Goal: Task Accomplishment & Management: Manage account settings

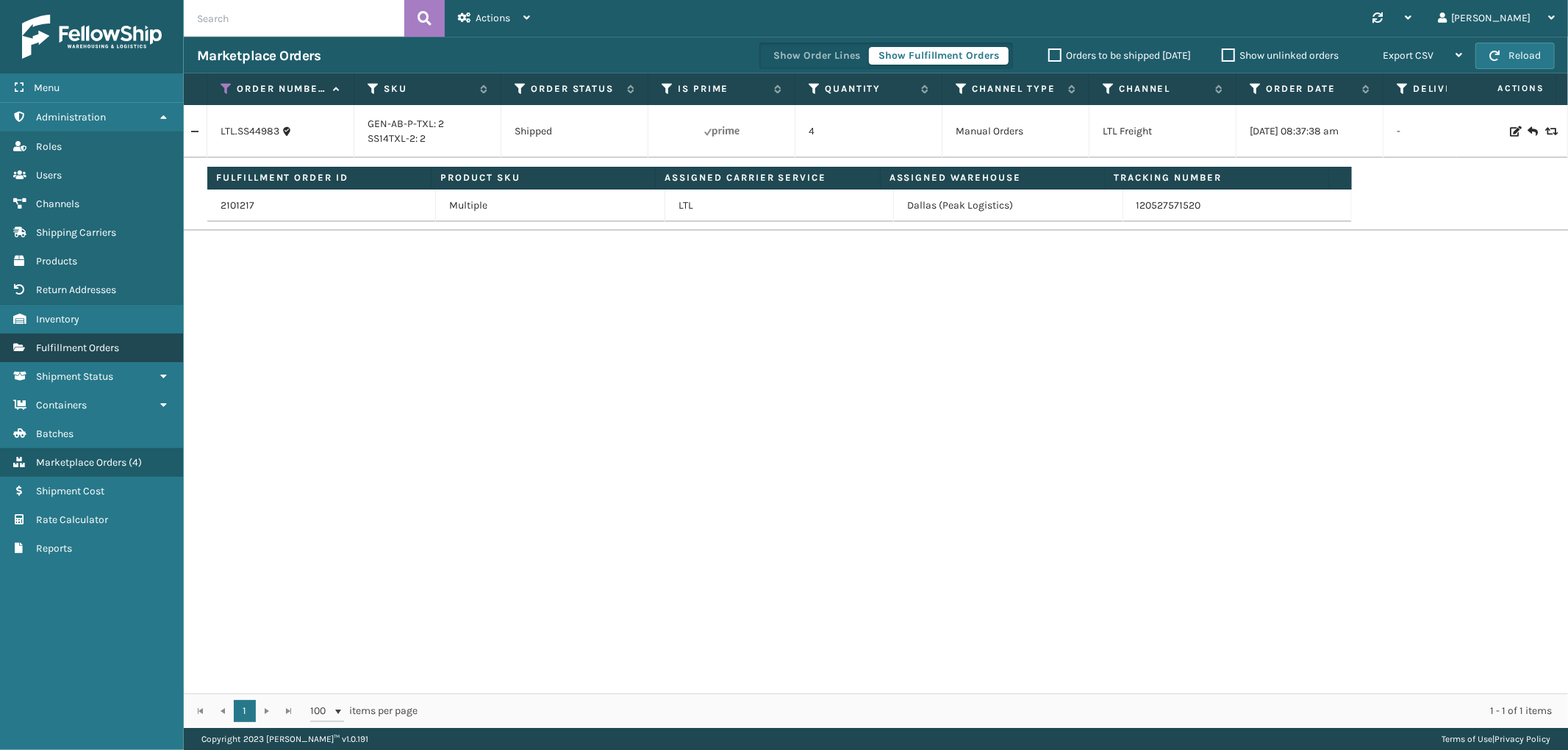
click at [99, 341] on span "Fulfillment Orders" at bounding box center [77, 348] width 83 height 13
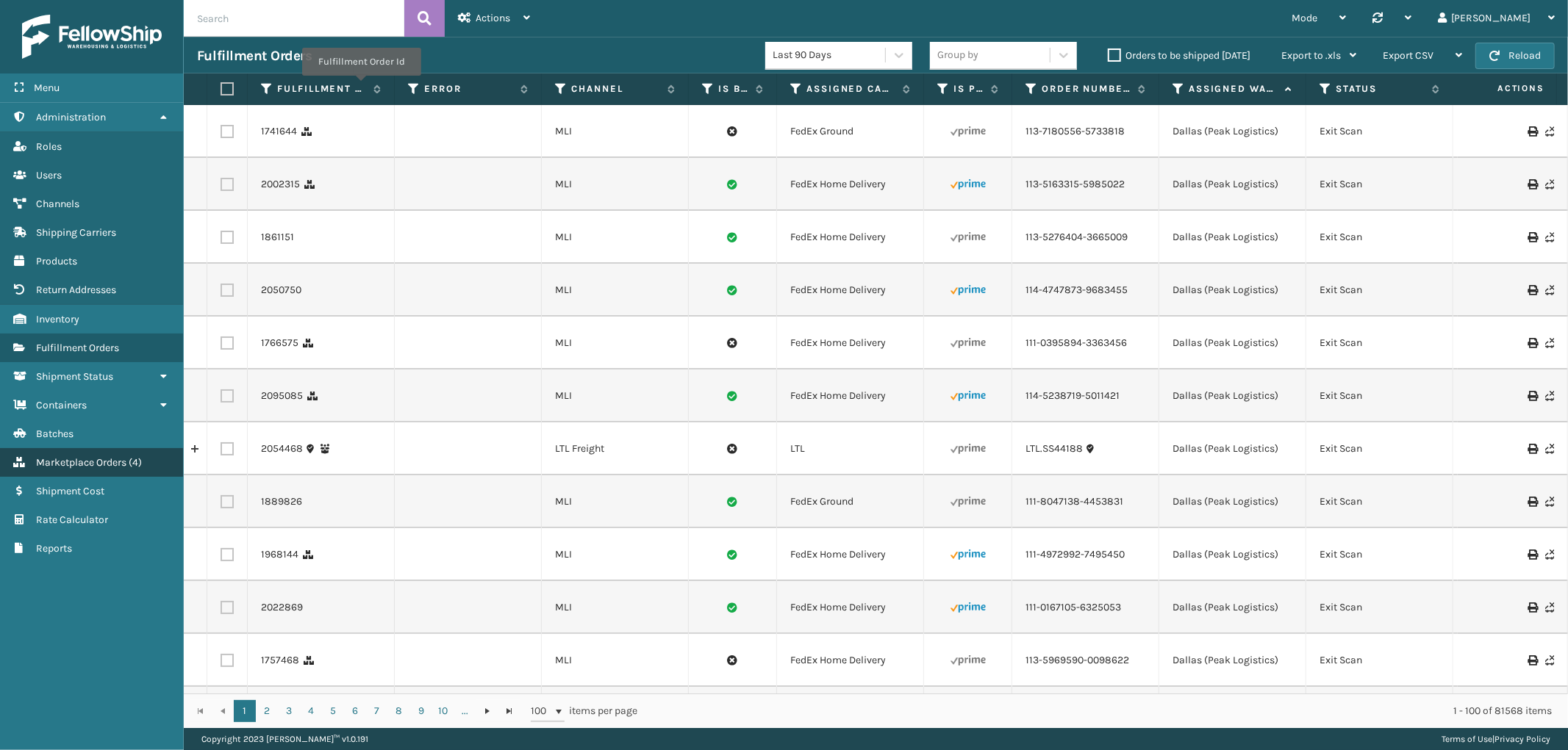
click at [61, 456] on span "Marketplace Orders" at bounding box center [81, 462] width 91 height 13
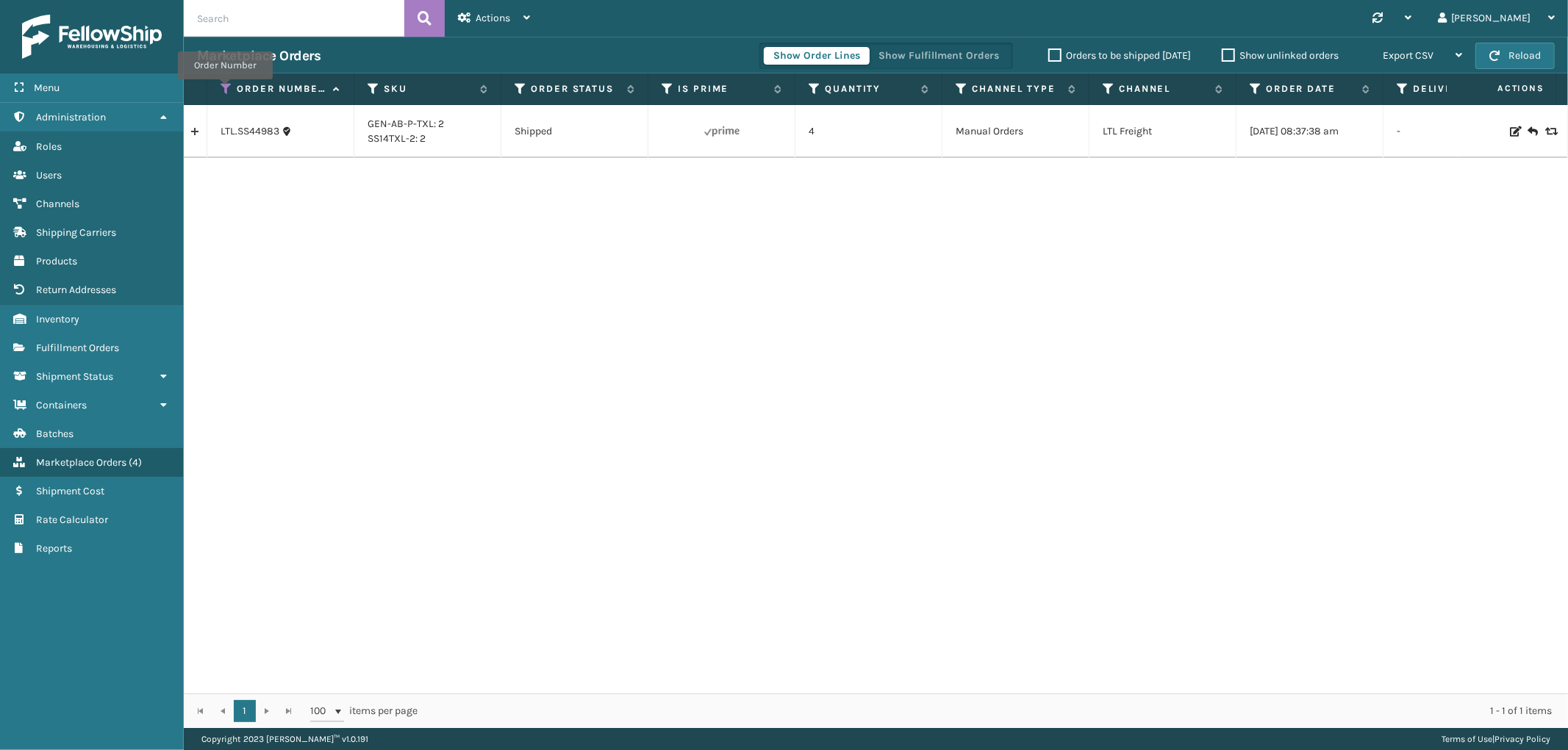
click at [225, 90] on icon at bounding box center [226, 89] width 12 height 13
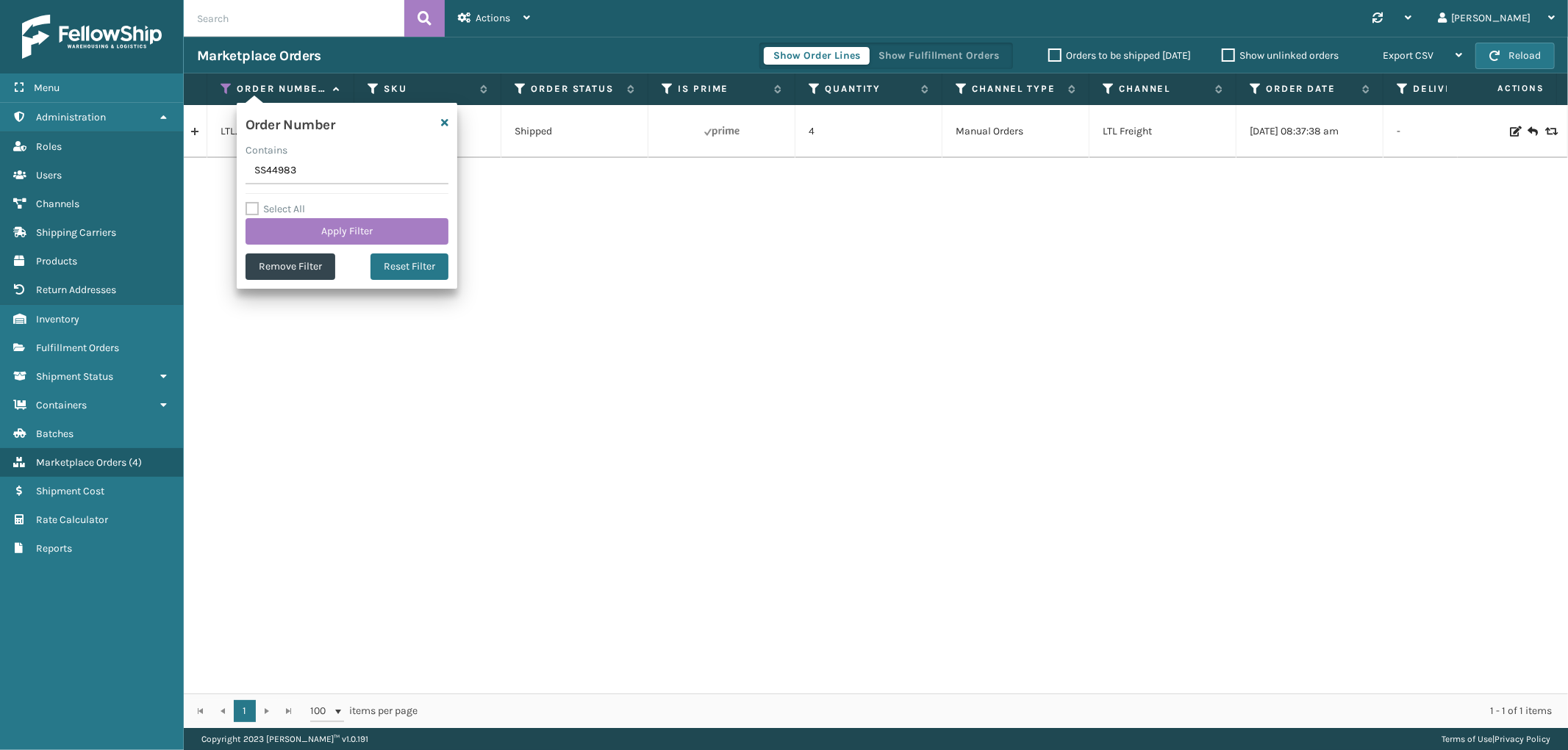
click at [282, 170] on input "SS44983" at bounding box center [347, 171] width 203 height 27
type input "SS44996"
click at [281, 224] on button "Apply Filter" at bounding box center [347, 232] width 203 height 27
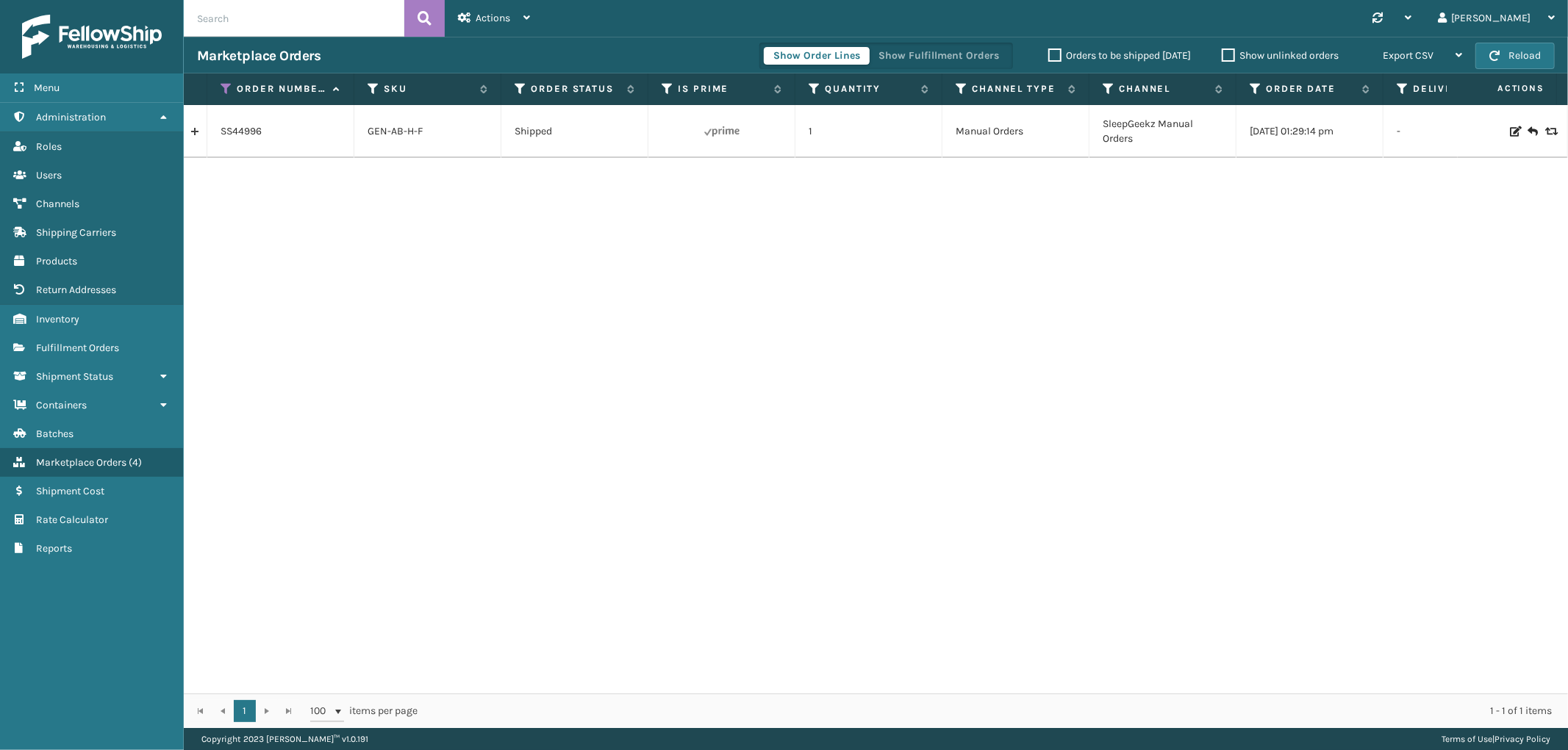
click at [198, 133] on link at bounding box center [195, 132] width 22 height 23
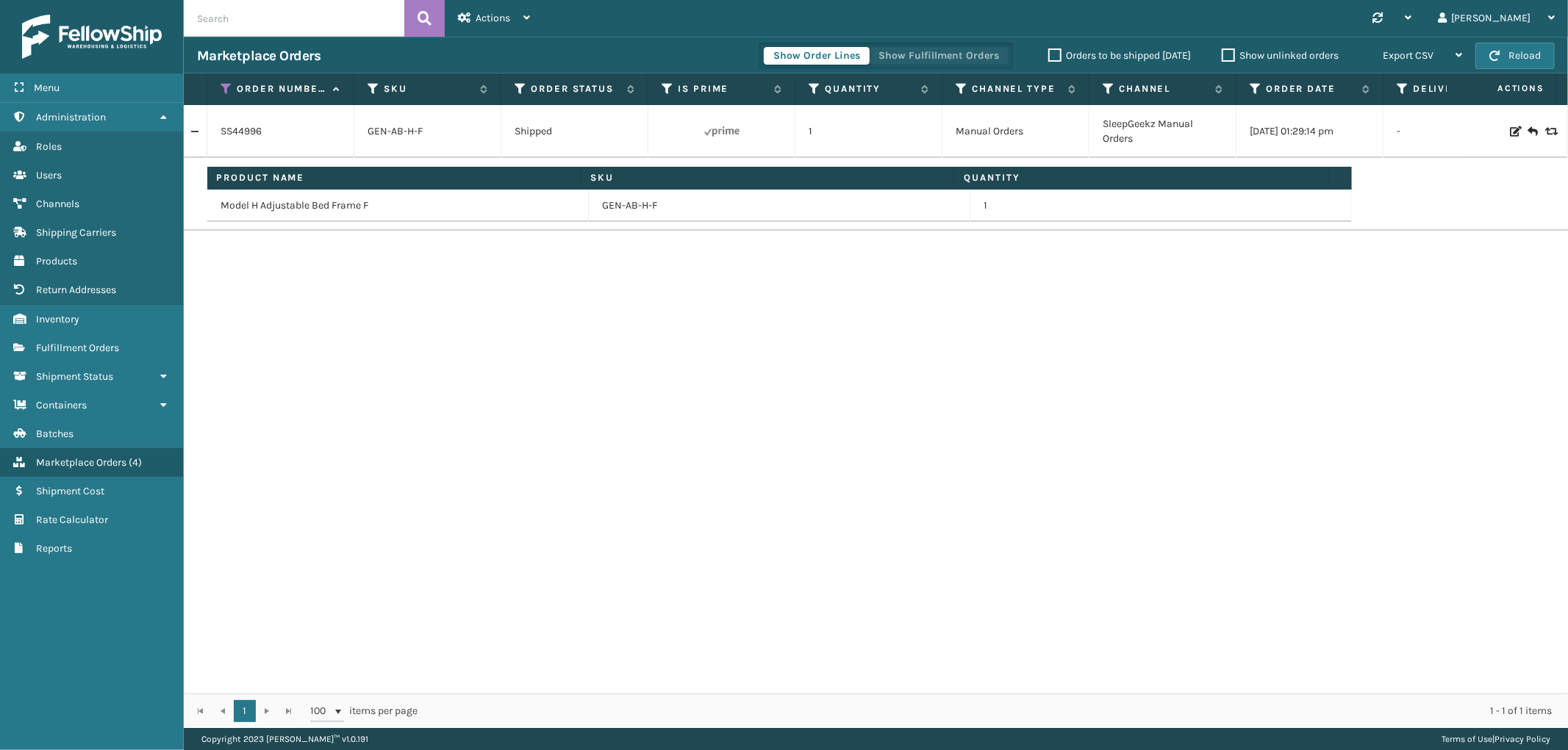
click at [908, 54] on button "Show Fulfillment Orders" at bounding box center [939, 56] width 140 height 18
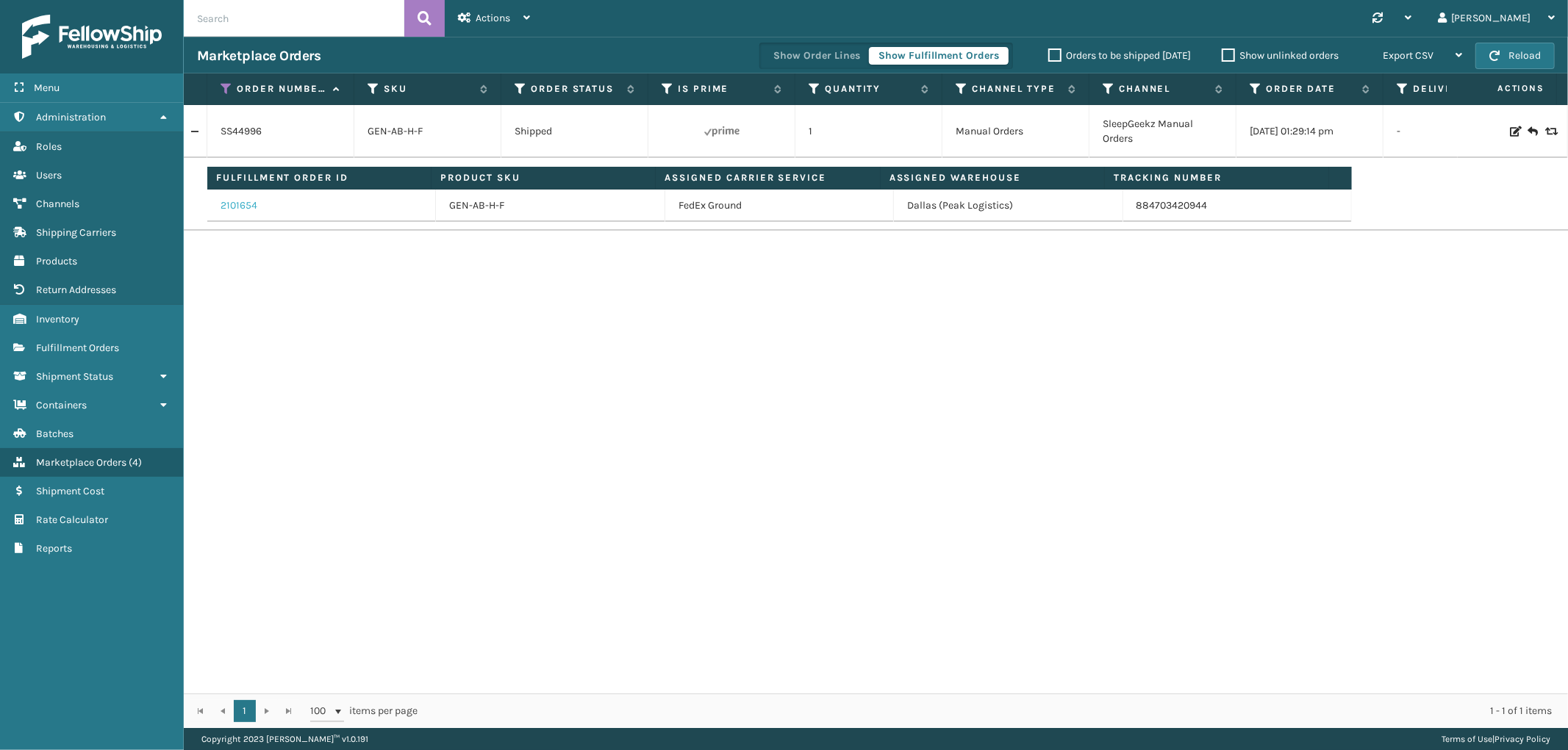
click at [230, 210] on link "2101654" at bounding box center [238, 205] width 37 height 14
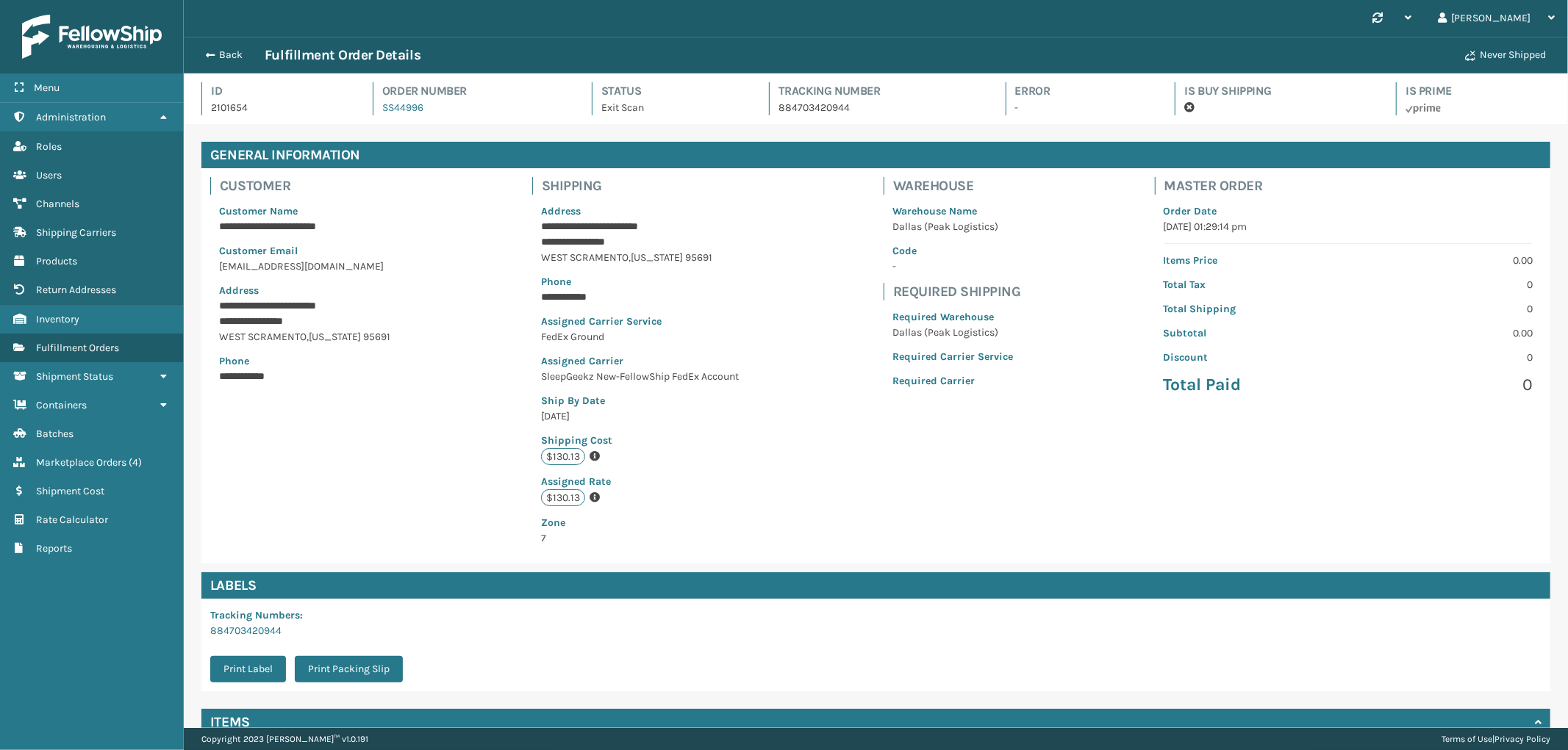
scroll to position [35, 1384]
click at [794, 101] on p "884703420944" at bounding box center [879, 108] width 201 height 15
click at [255, 634] on link "884703420944" at bounding box center [247, 631] width 72 height 13
click at [227, 52] on button "Back" at bounding box center [230, 55] width 67 height 13
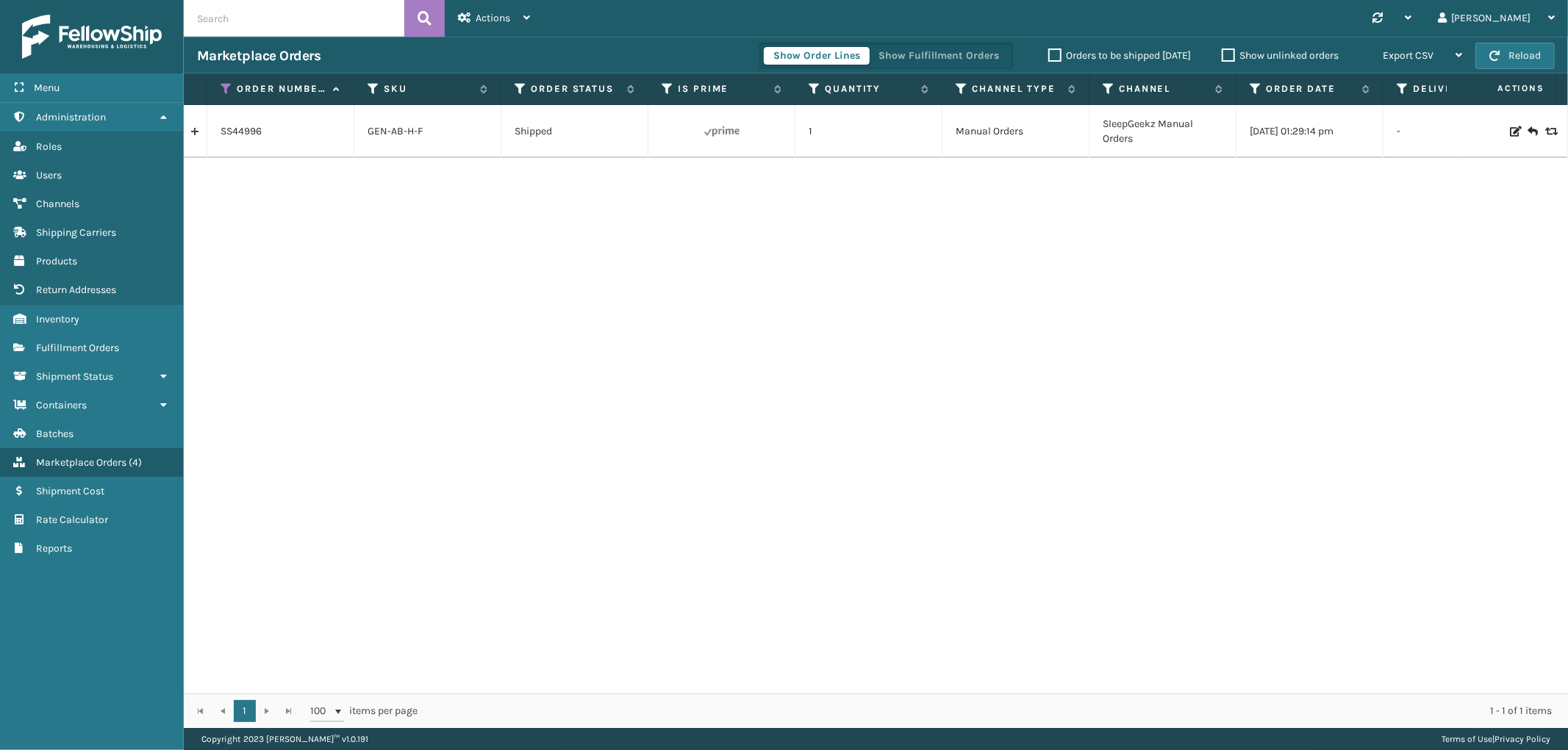
click at [192, 135] on link at bounding box center [195, 132] width 22 height 23
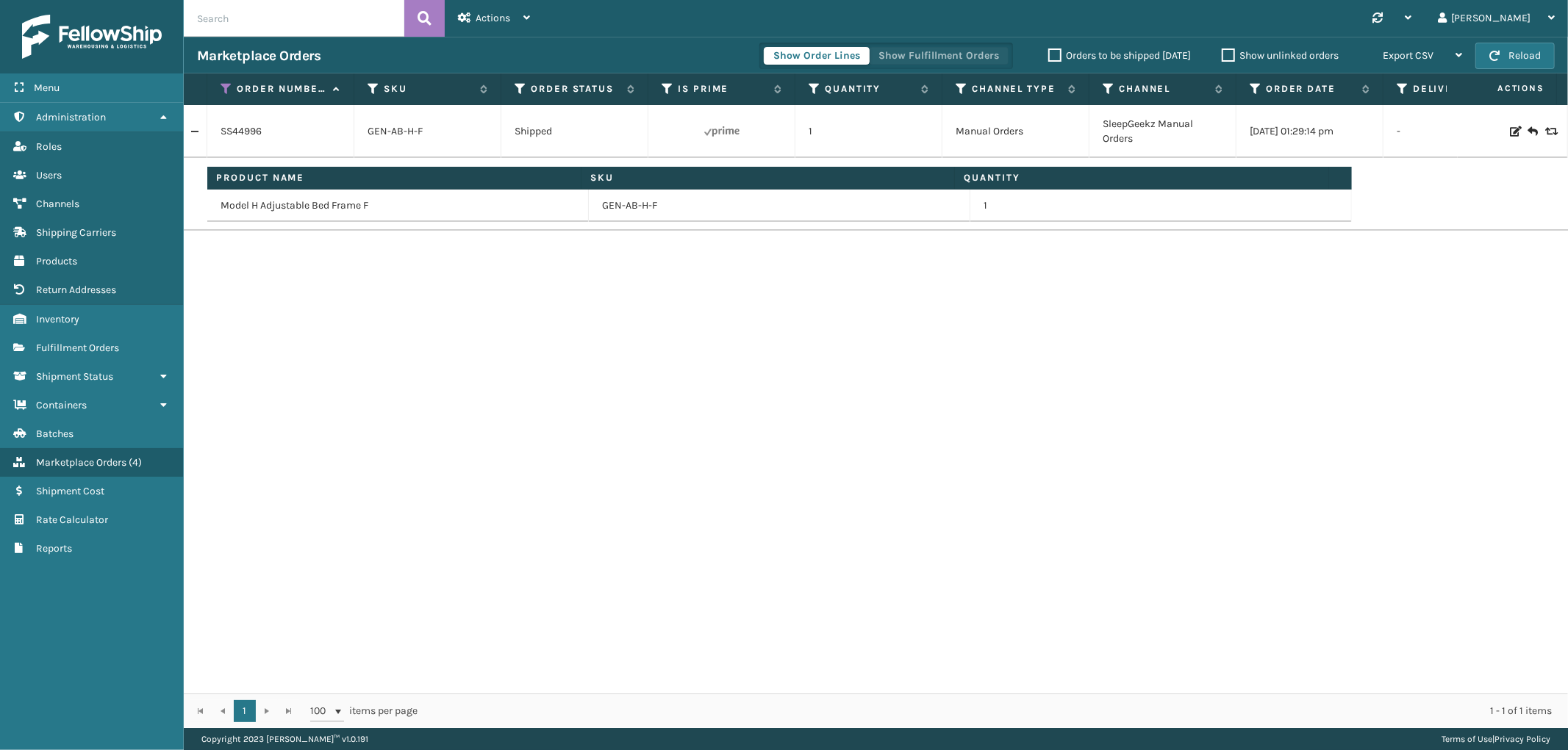
click at [919, 52] on button "Show Fulfillment Orders" at bounding box center [939, 56] width 140 height 18
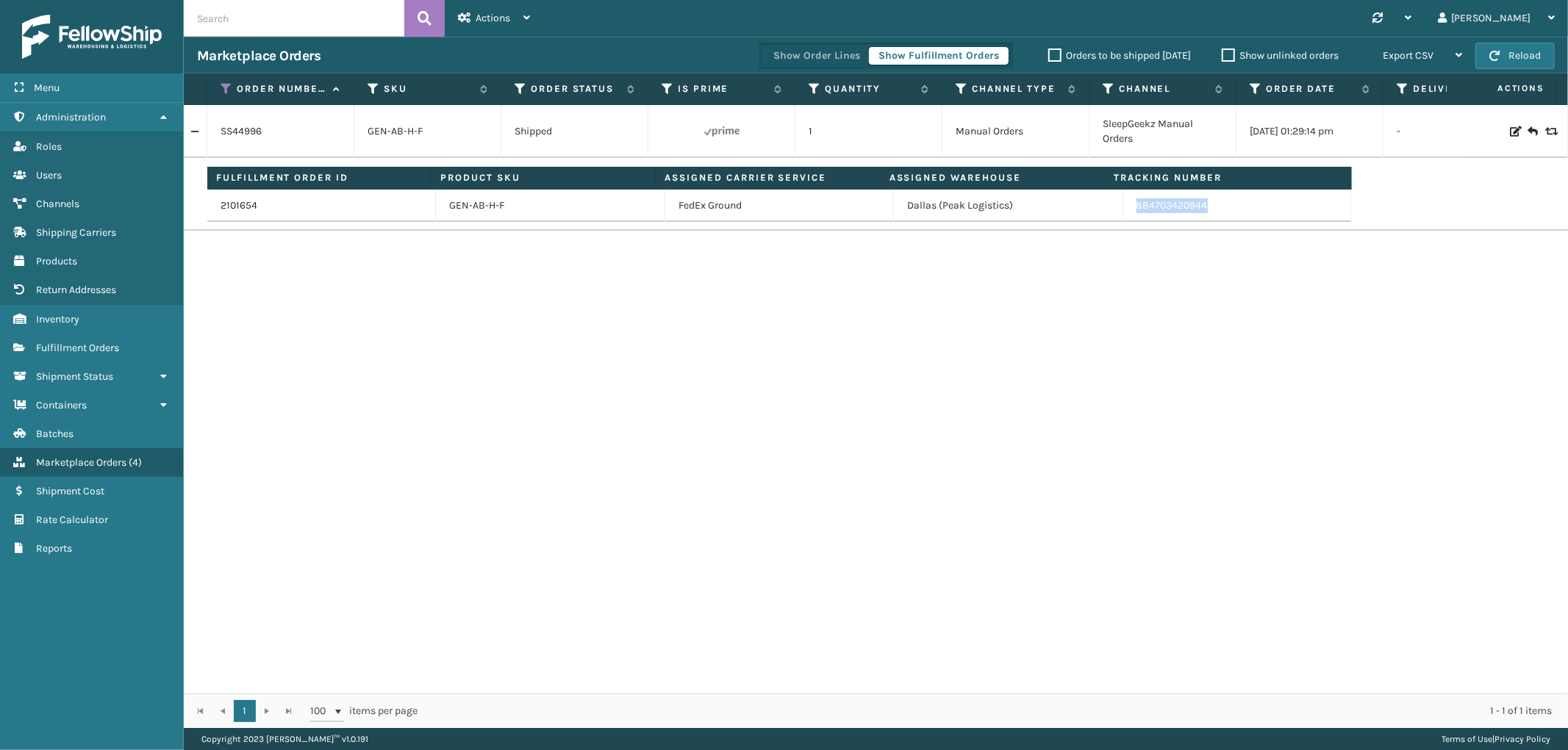
drag, startPoint x: 1225, startPoint y: 213, endPoint x: 1119, endPoint y: 211, distance: 106.0
click at [1123, 211] on td "884703420944" at bounding box center [1237, 206] width 229 height 32
copy link "884703420944"
click at [195, 138] on link at bounding box center [195, 132] width 22 height 23
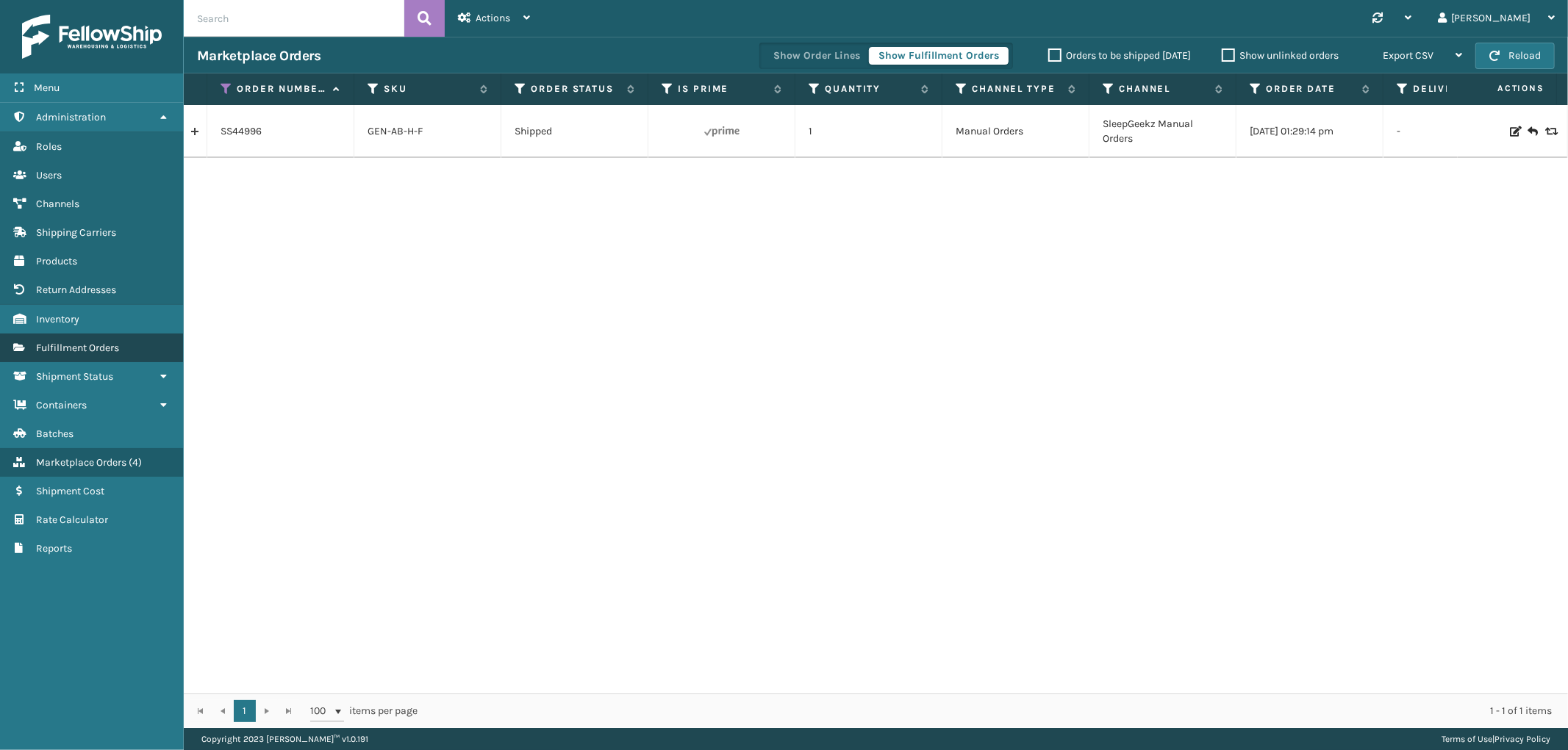
click at [75, 341] on span "Fulfillment Orders" at bounding box center [77, 348] width 83 height 13
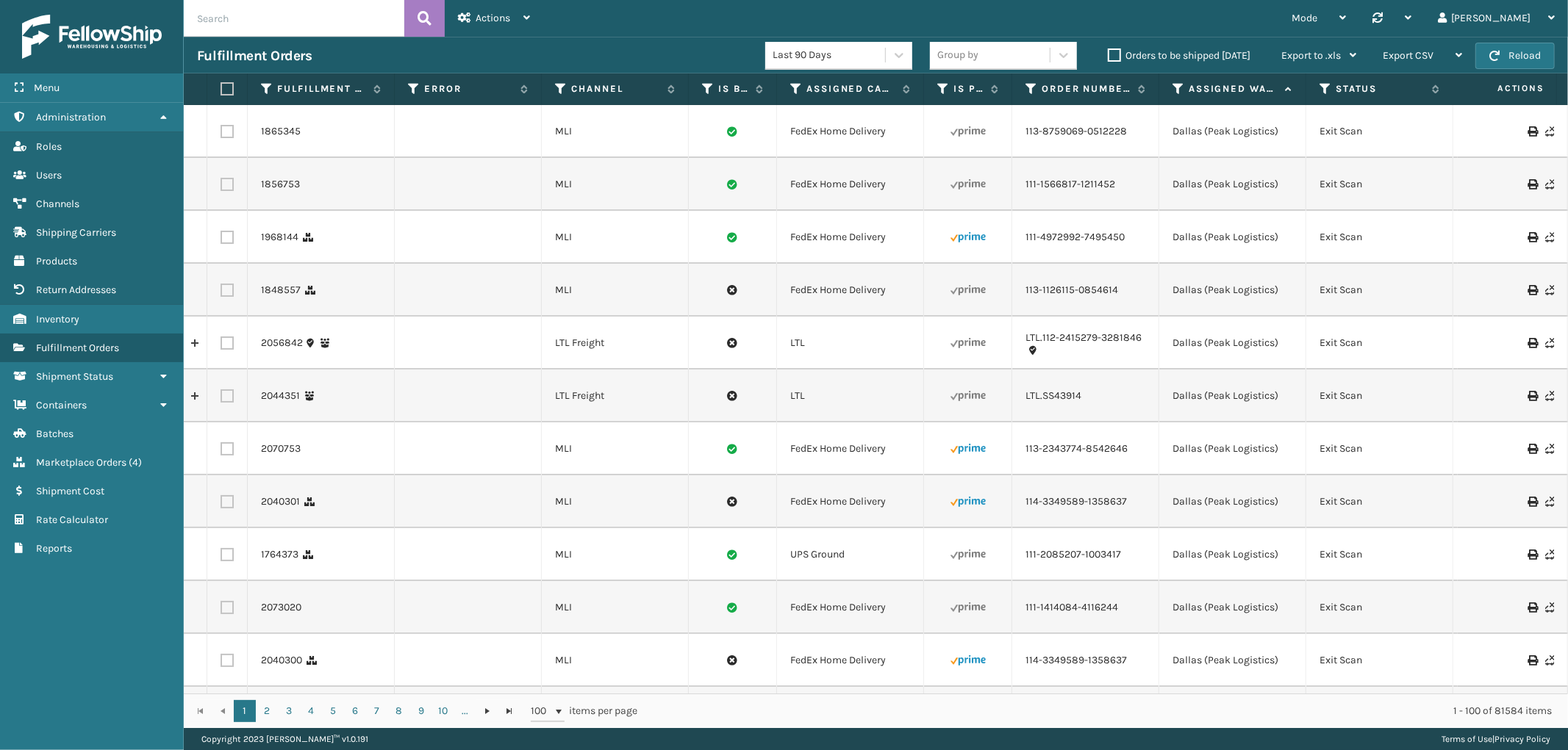
click at [1207, 694] on div "1 2 3 4 5 6 7 8 9 10 ... 1 2 3 4 5 6 7 8 9 10 ... 100 items per page 1 - 100 of…" at bounding box center [876, 711] width 1384 height 35
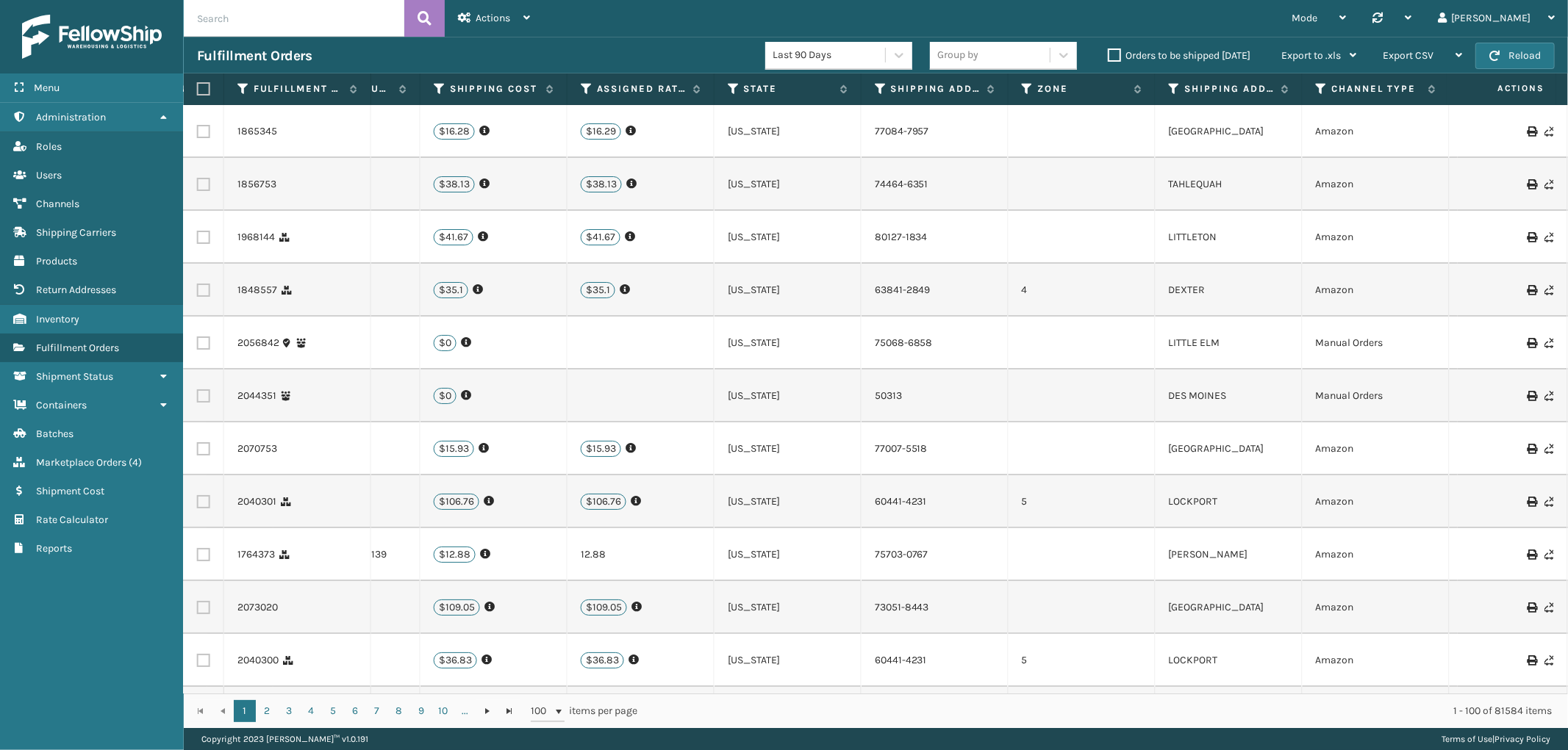
scroll to position [0, 1770]
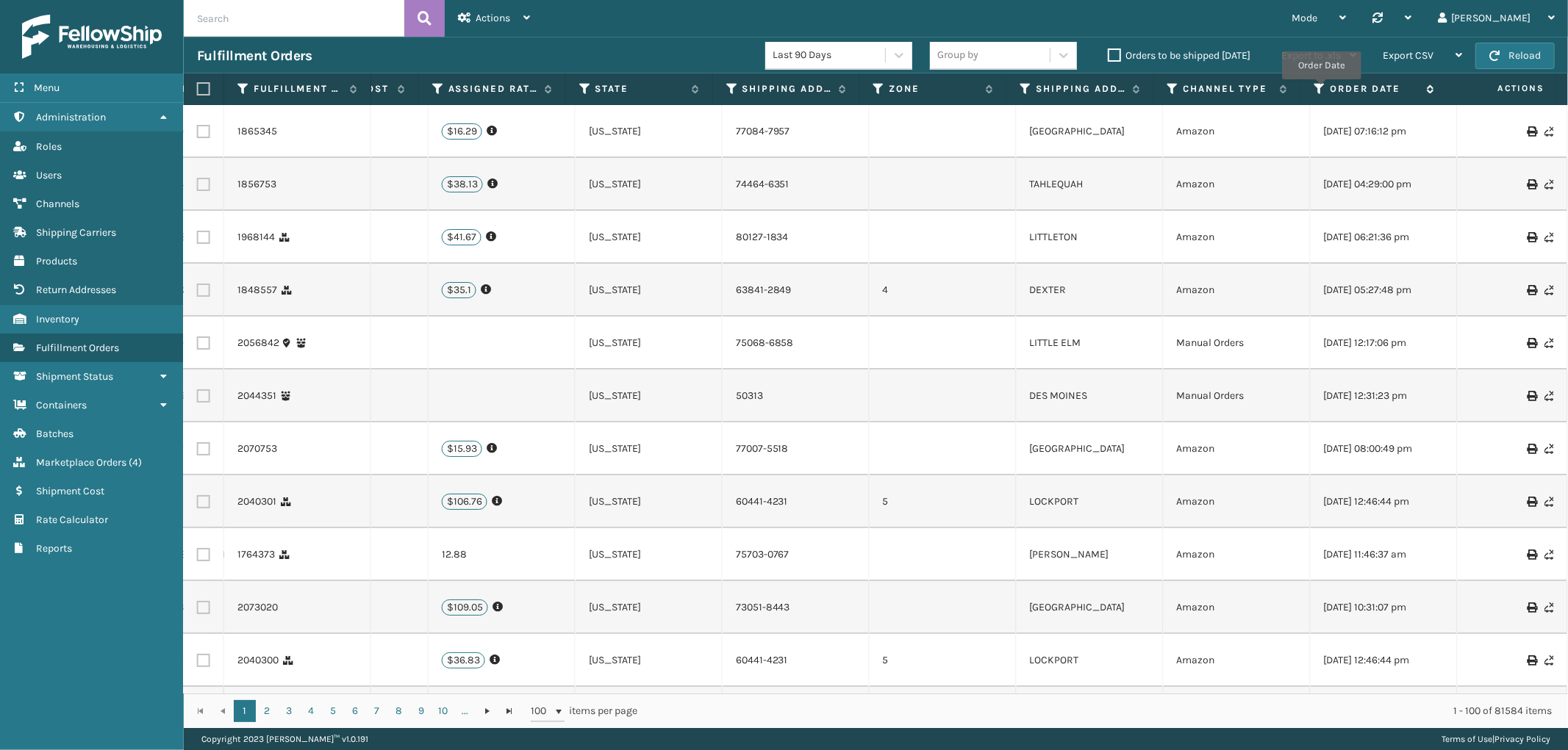
click at [1321, 90] on icon at bounding box center [1321, 89] width 12 height 13
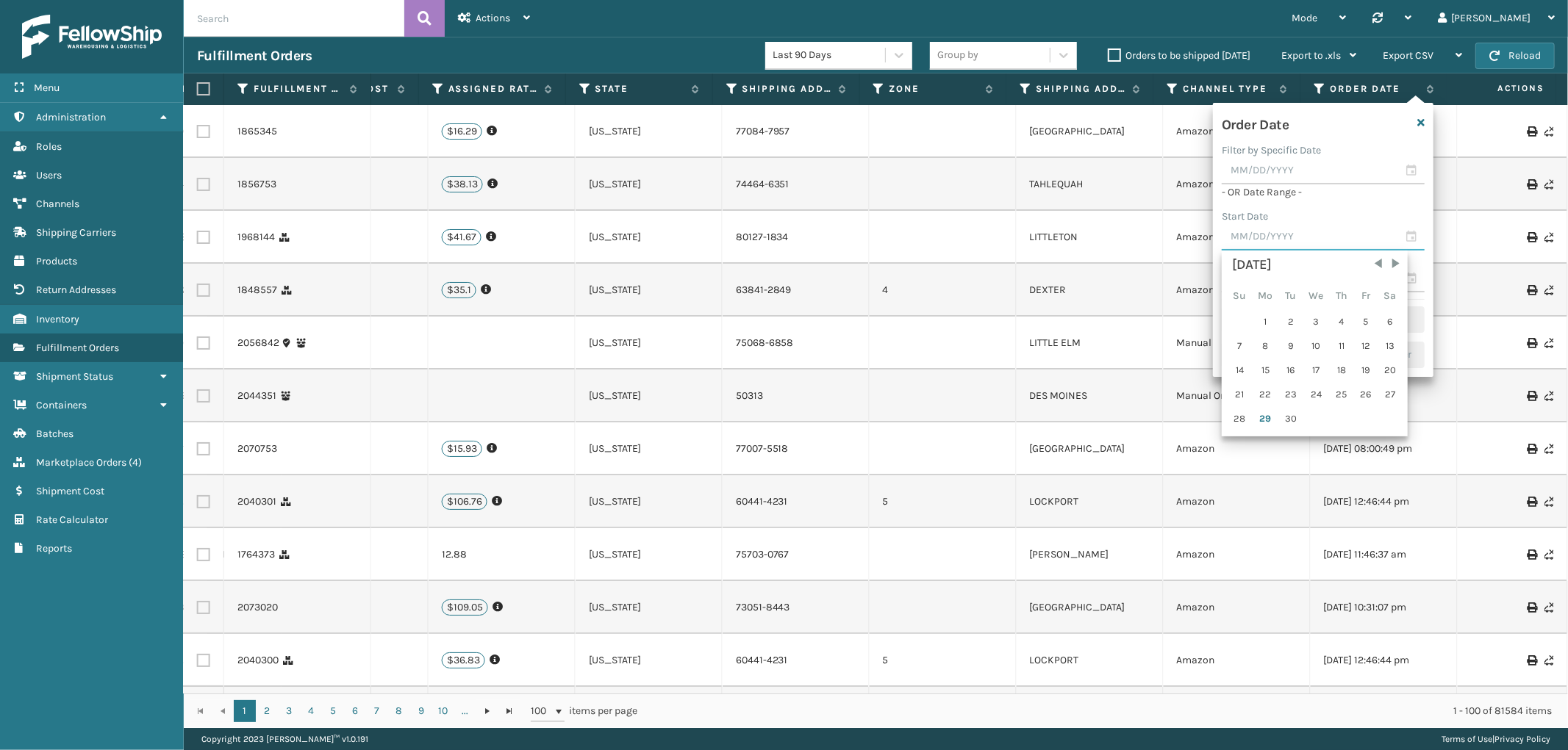
click at [1280, 240] on input "text" at bounding box center [1323, 237] width 203 height 27
click at [1240, 384] on div "21" at bounding box center [1240, 394] width 22 height 22
type input "[DATE]"
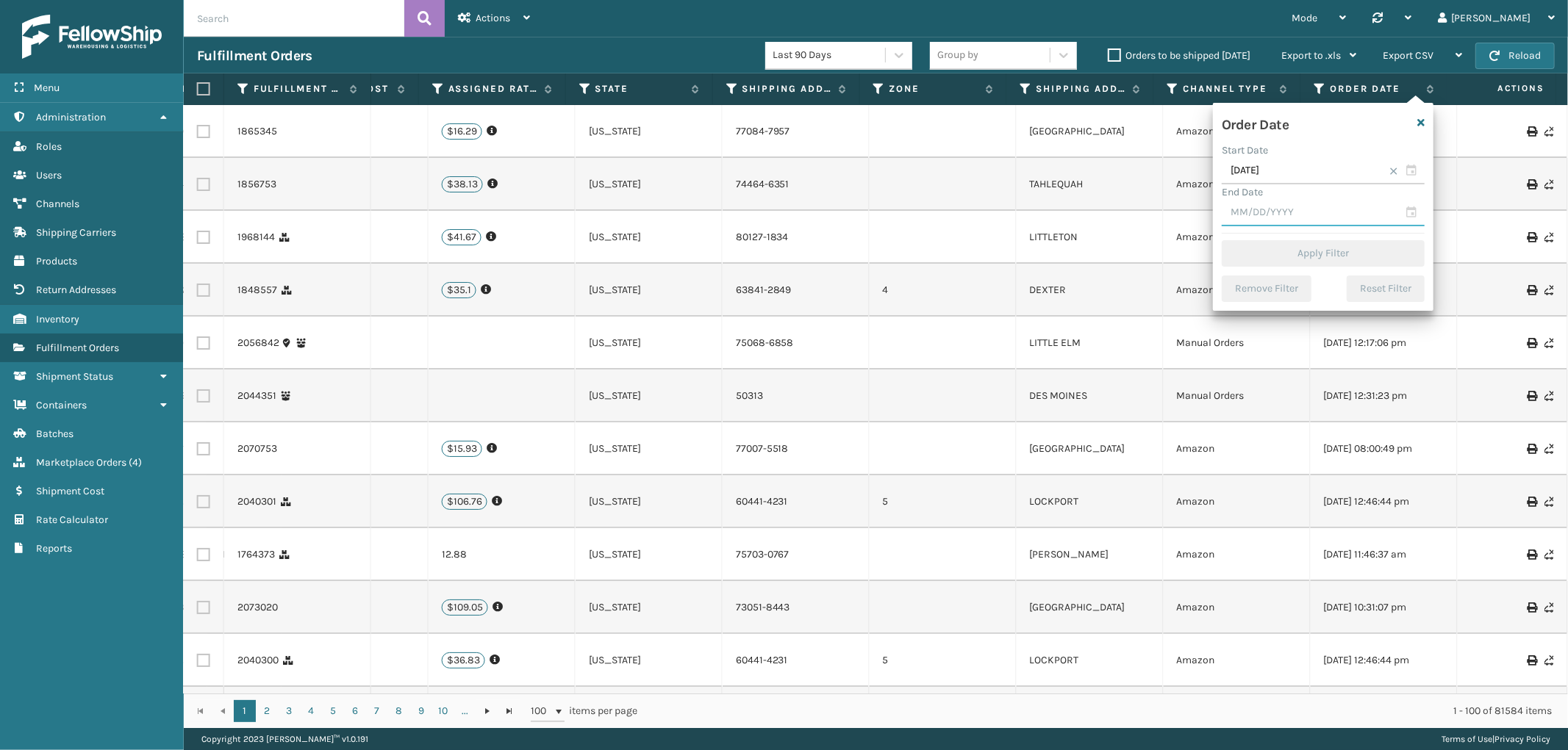
click at [1256, 200] on input "text" at bounding box center [1323, 213] width 203 height 27
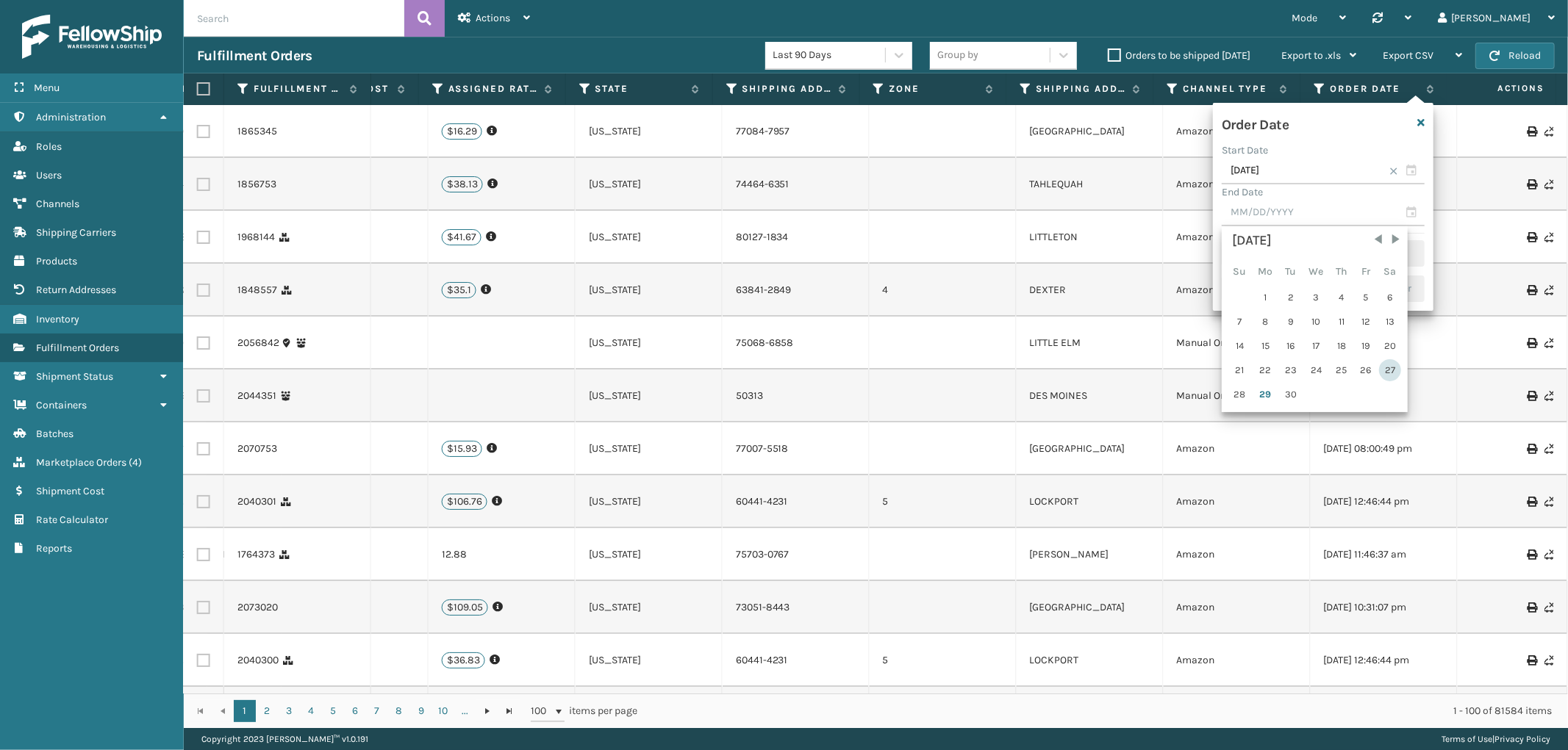
click at [1381, 369] on div "27" at bounding box center [1390, 370] width 22 height 22
type input "[DATE]"
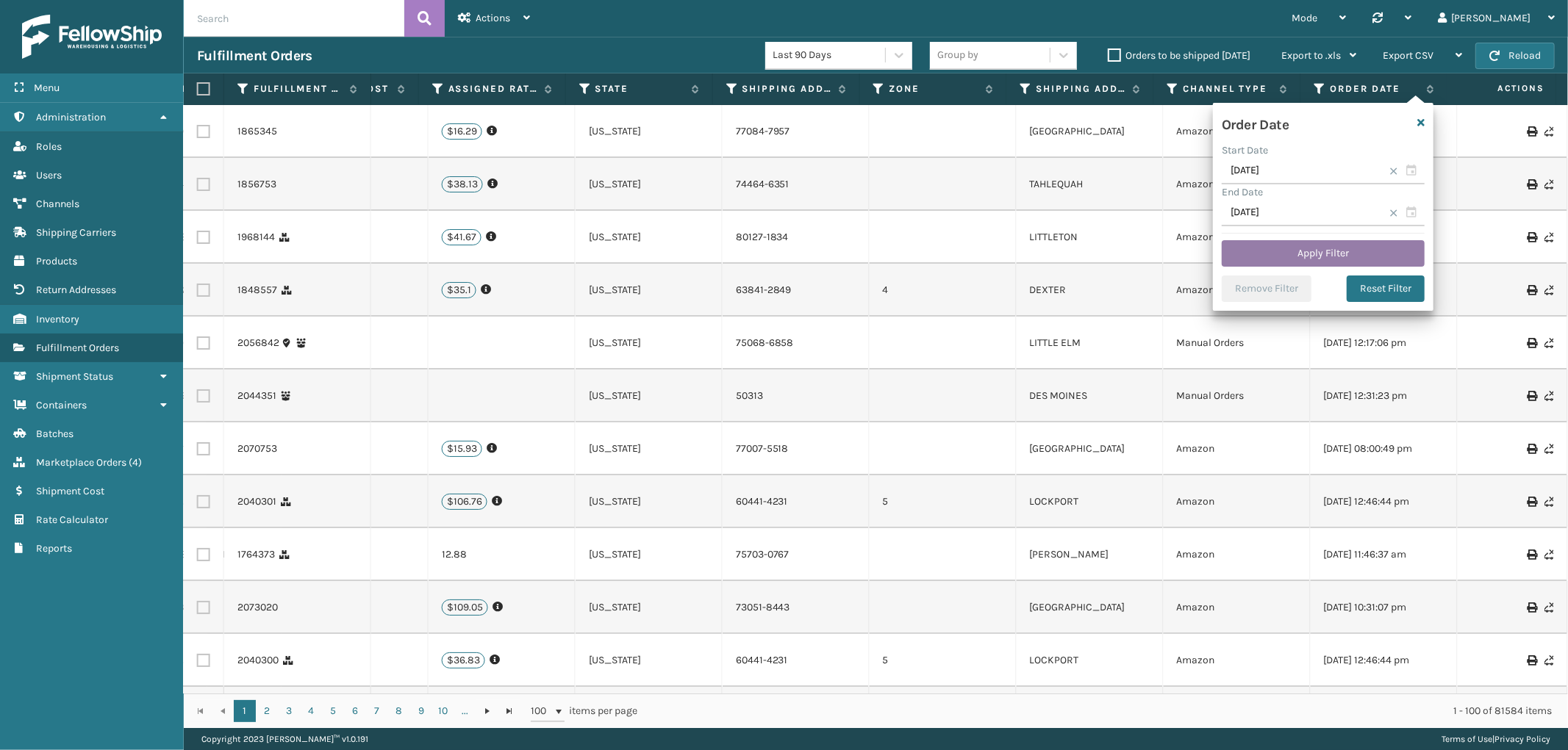
click at [1319, 247] on button "Apply Filter" at bounding box center [1323, 254] width 203 height 27
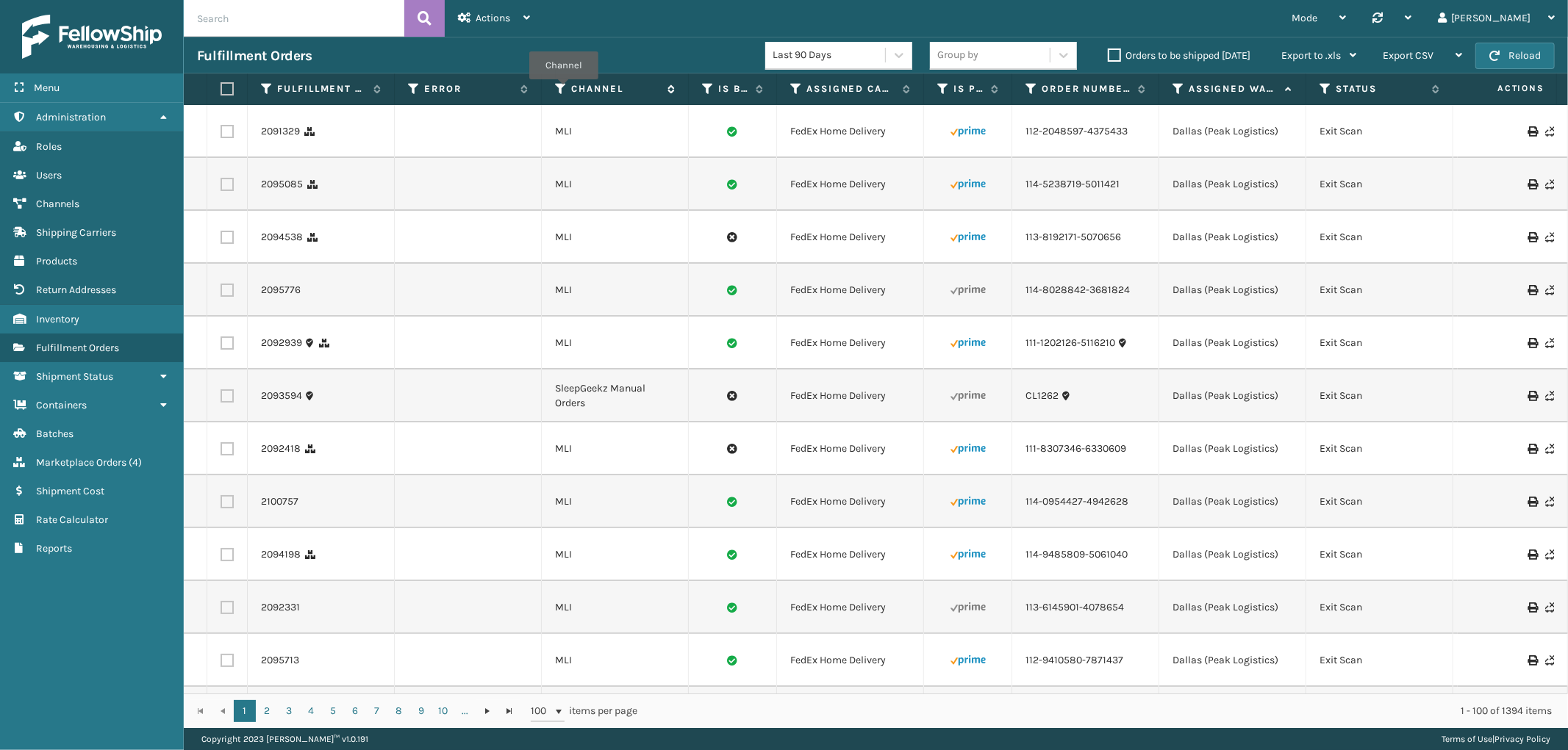
click at [564, 90] on icon at bounding box center [560, 89] width 12 height 13
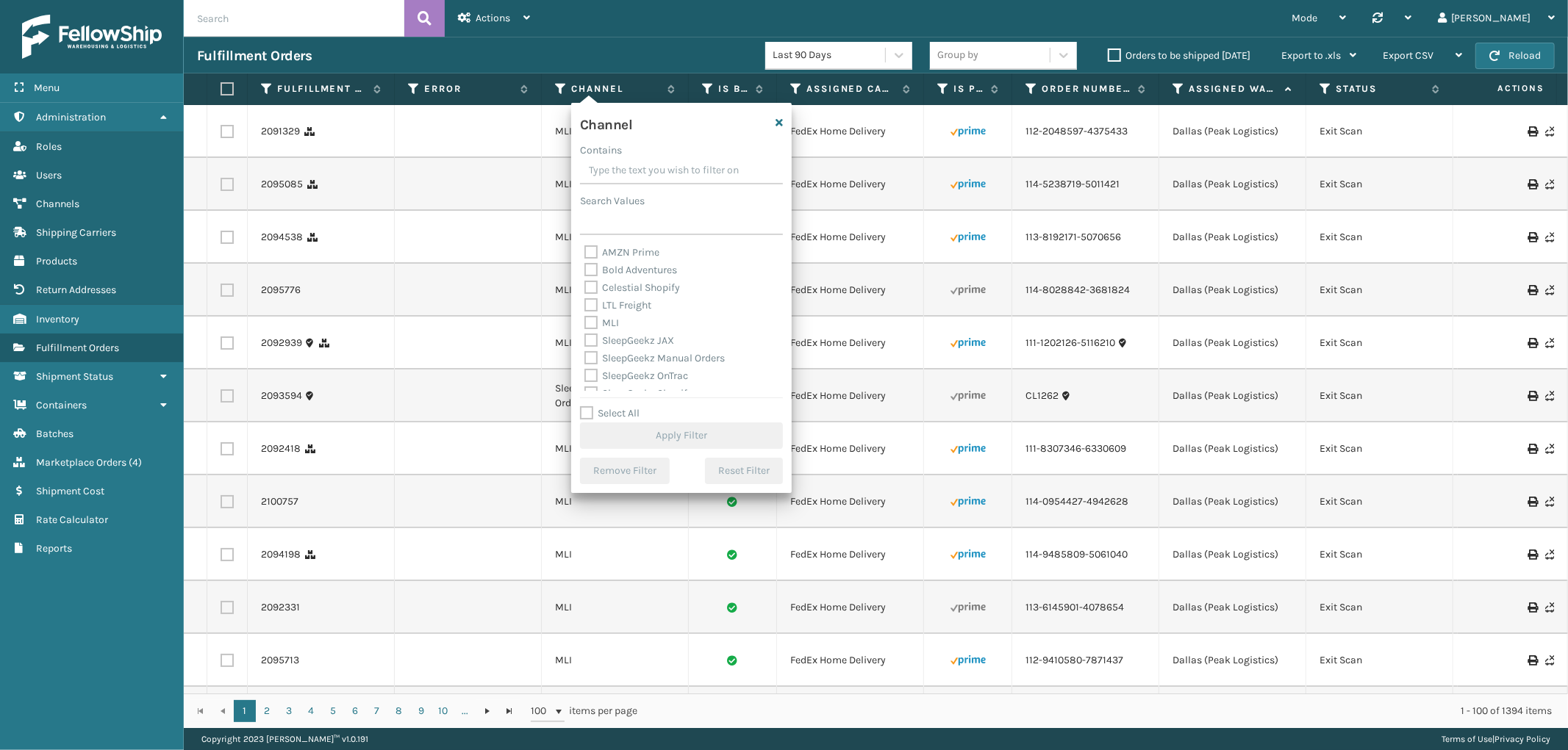
click at [593, 320] on label "MLI" at bounding box center [602, 323] width 35 height 13
click at [585, 320] on input "MLI" at bounding box center [585, 319] width 1 height 10
checkbox input "true"
click at [718, 432] on button "Apply Filter" at bounding box center [681, 436] width 203 height 27
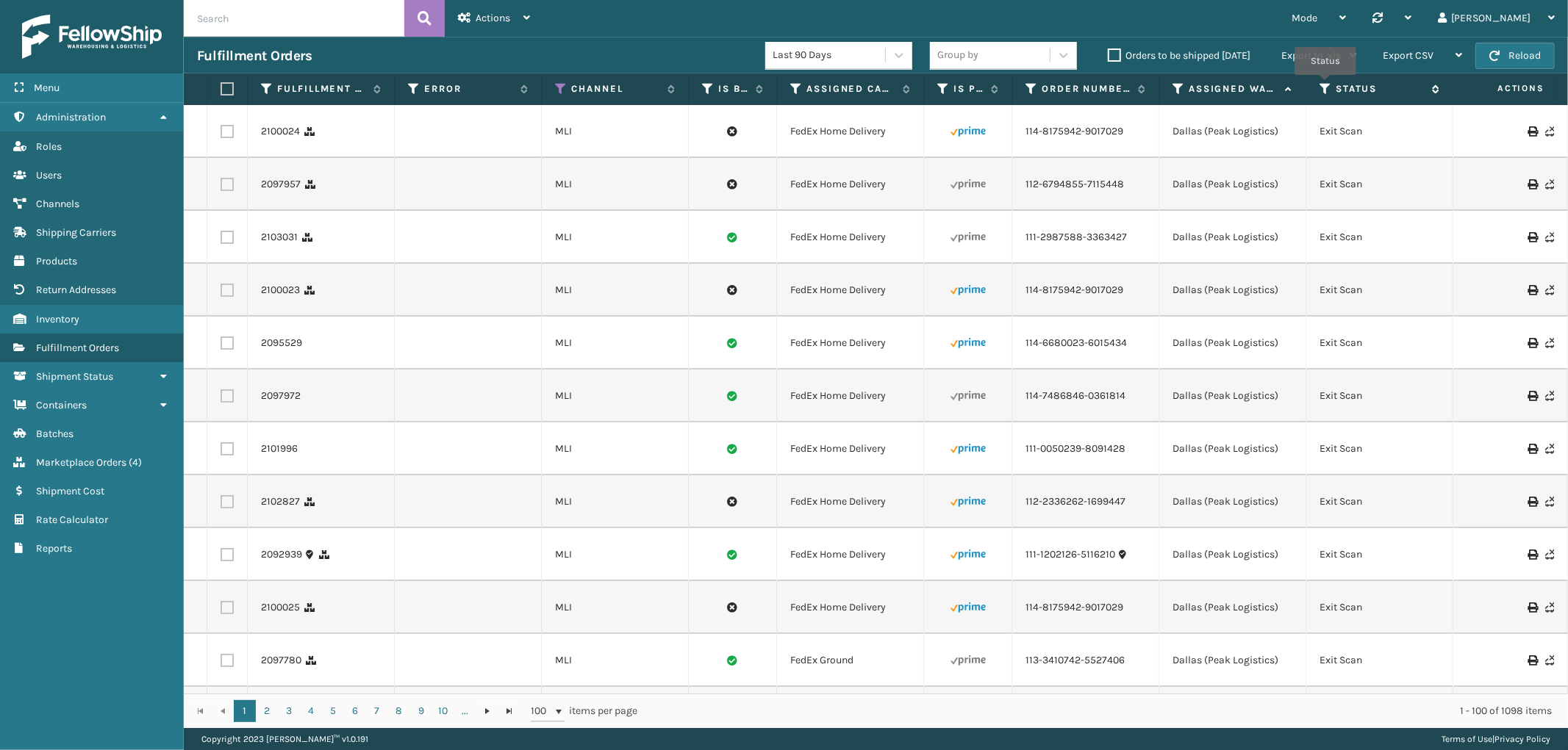
click at [1326, 85] on icon at bounding box center [1325, 89] width 12 height 13
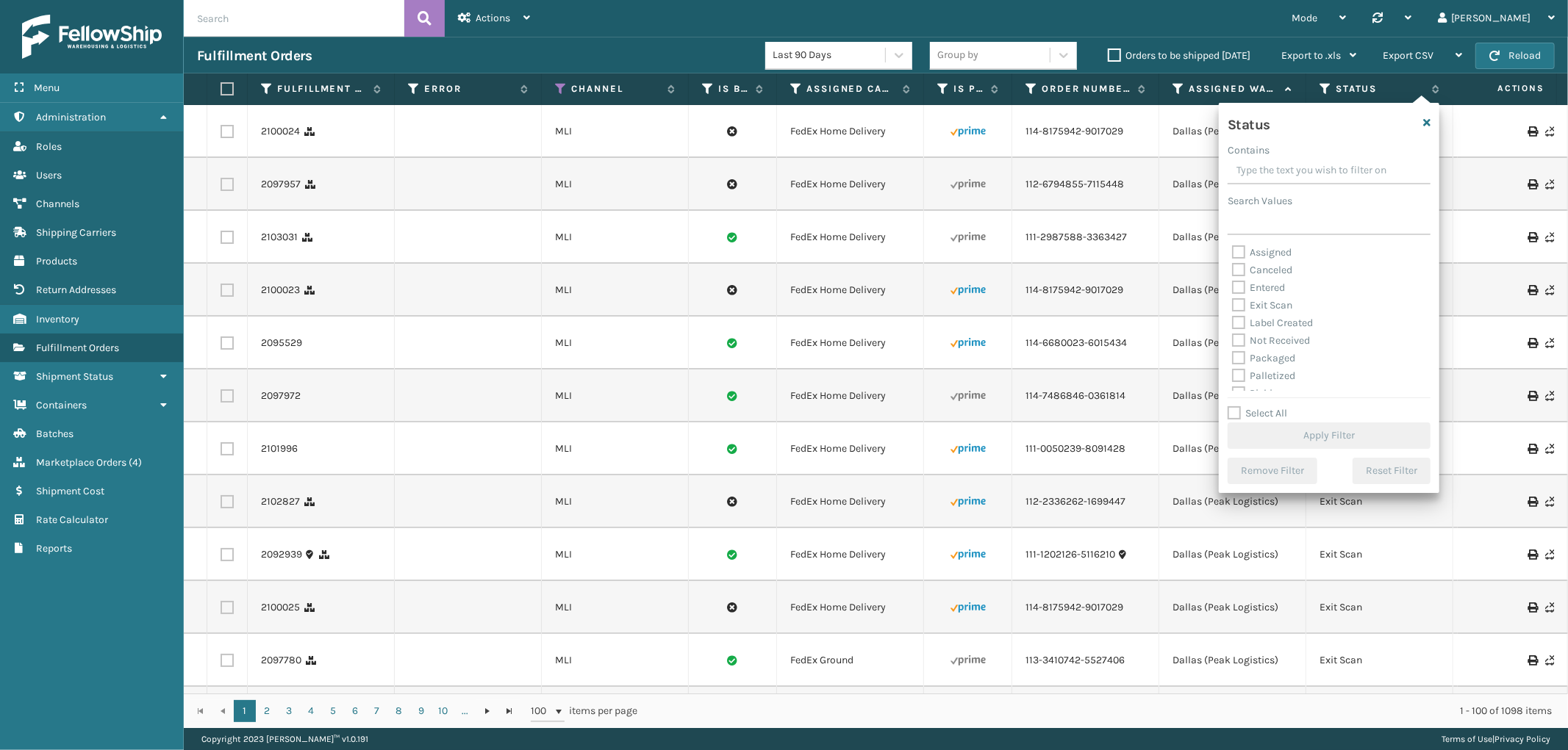
click at [1238, 411] on label "Select All" at bounding box center [1258, 413] width 59 height 13
click at [1238, 407] on input "Select All" at bounding box center [1338, 406] width 221 height 2
checkbox input "true"
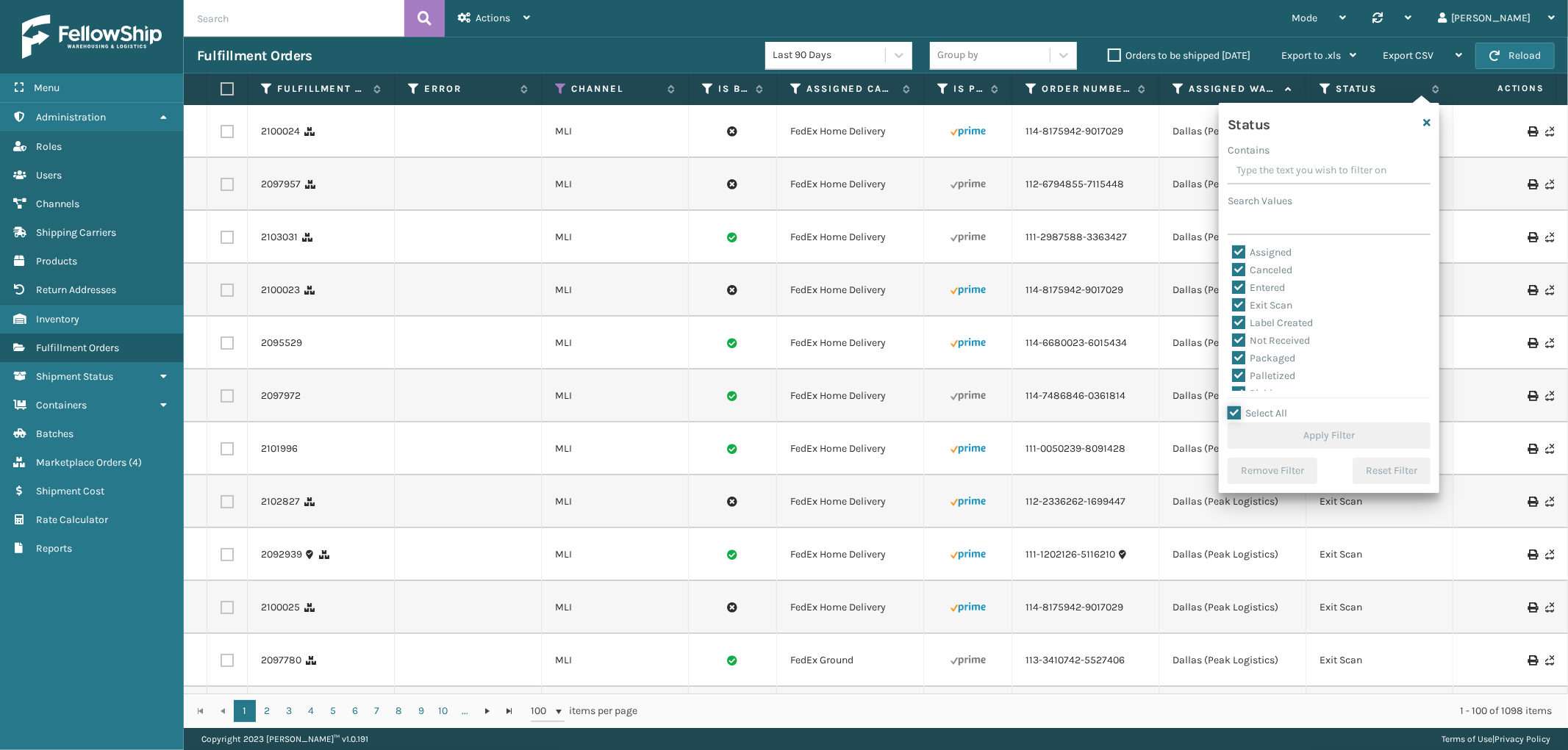
checkbox input "true"
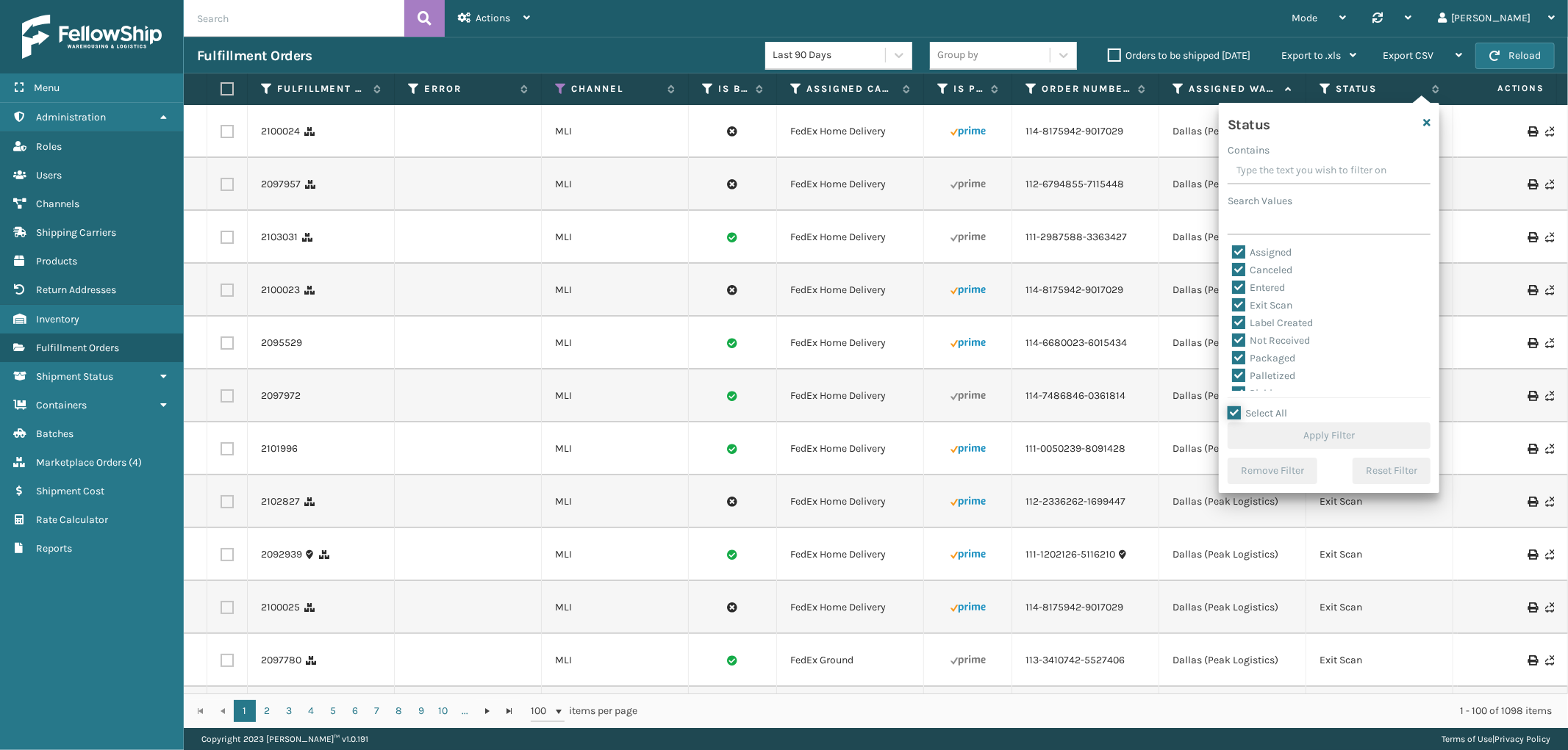
checkbox input "true"
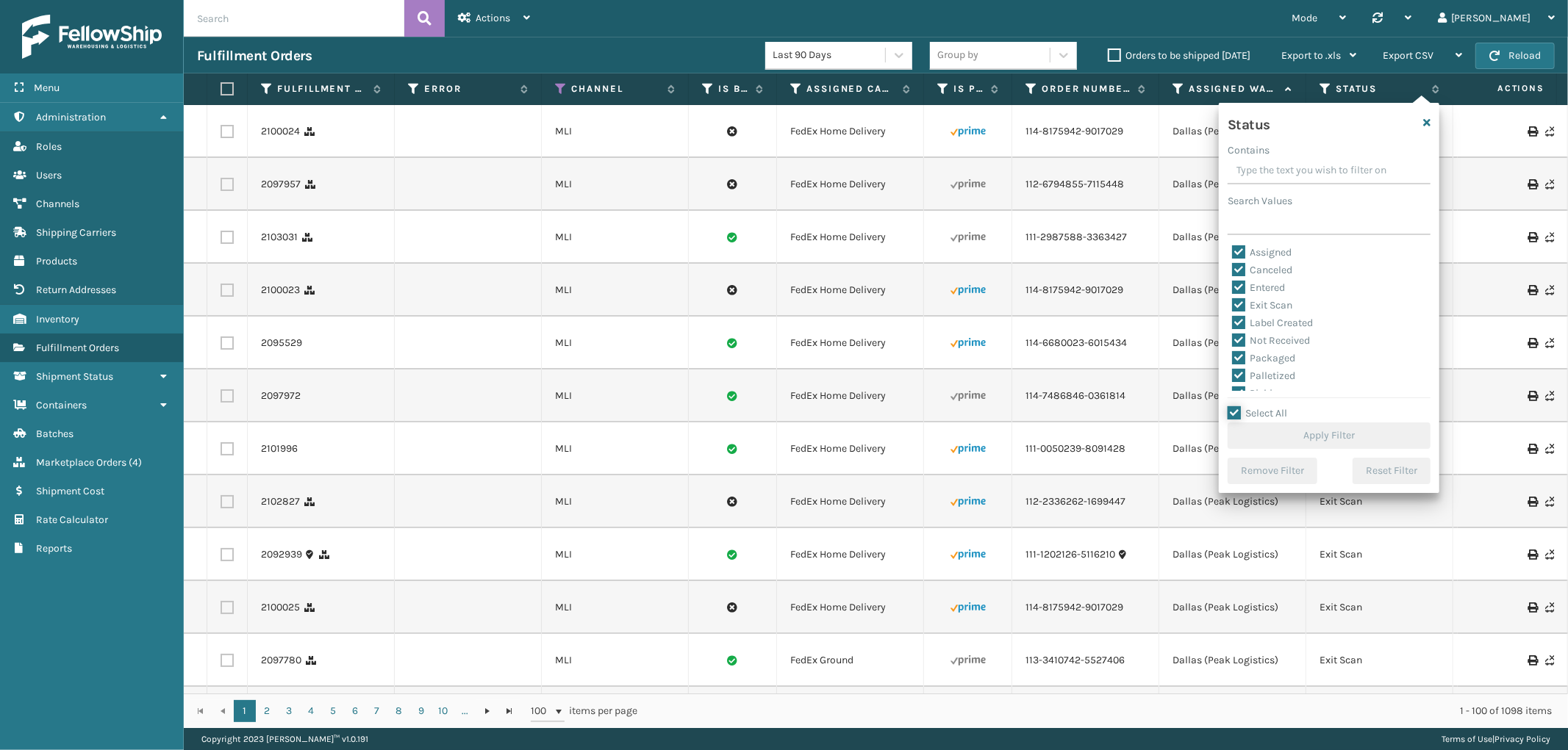
checkbox input "true"
click at [1241, 269] on label "Canceled" at bounding box center [1262, 270] width 60 height 13
click at [1233, 269] on input "Canceled" at bounding box center [1233, 266] width 1 height 10
checkbox input "false"
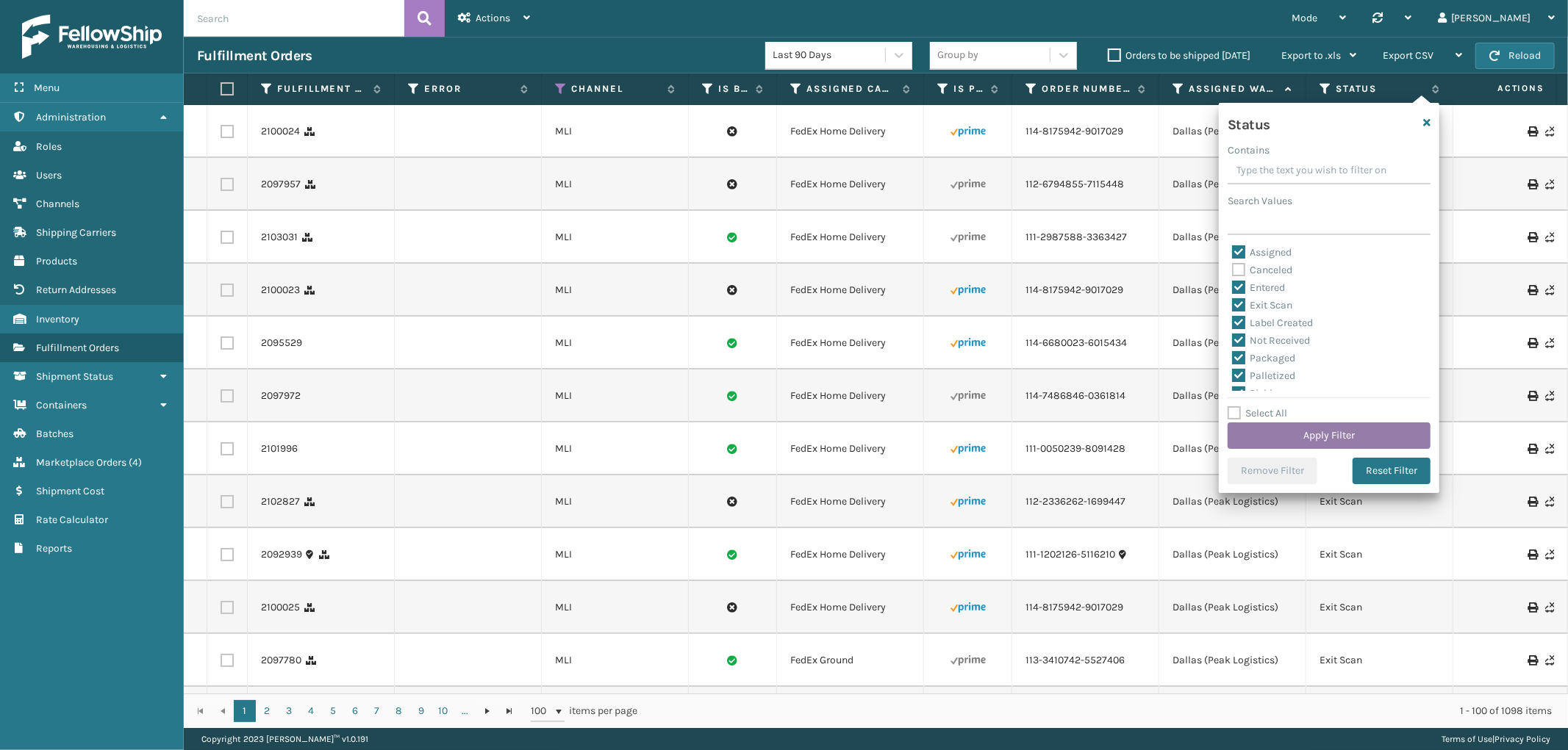
click at [1348, 439] on button "Apply Filter" at bounding box center [1330, 436] width 203 height 27
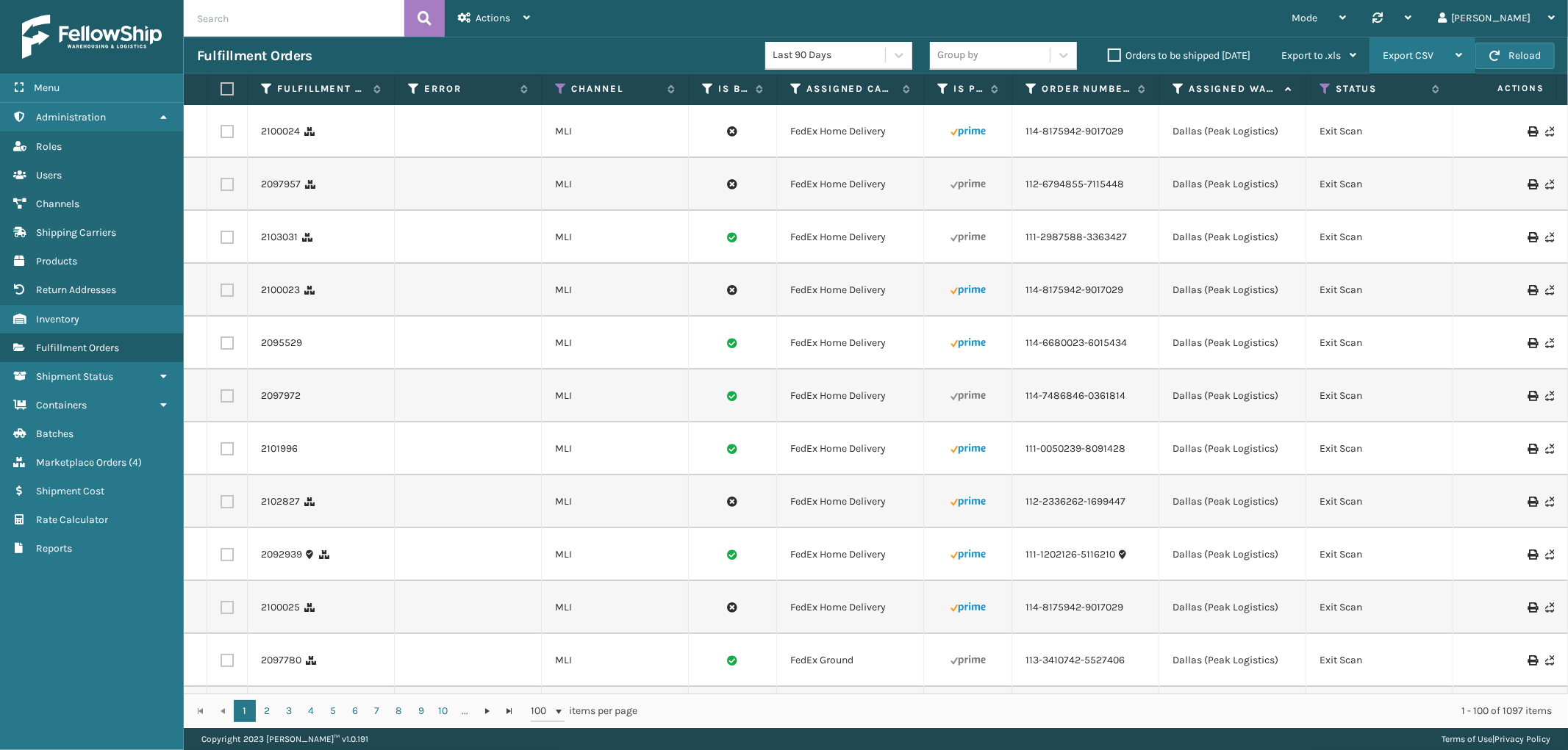
click at [1382, 56] on div "Export CSV Export Current Page Export All Pages" at bounding box center [1423, 56] width 106 height 37
click at [1344, 130] on li "Export All Pages" at bounding box center [1376, 134] width 197 height 39
